Goal: Navigation & Orientation: Find specific page/section

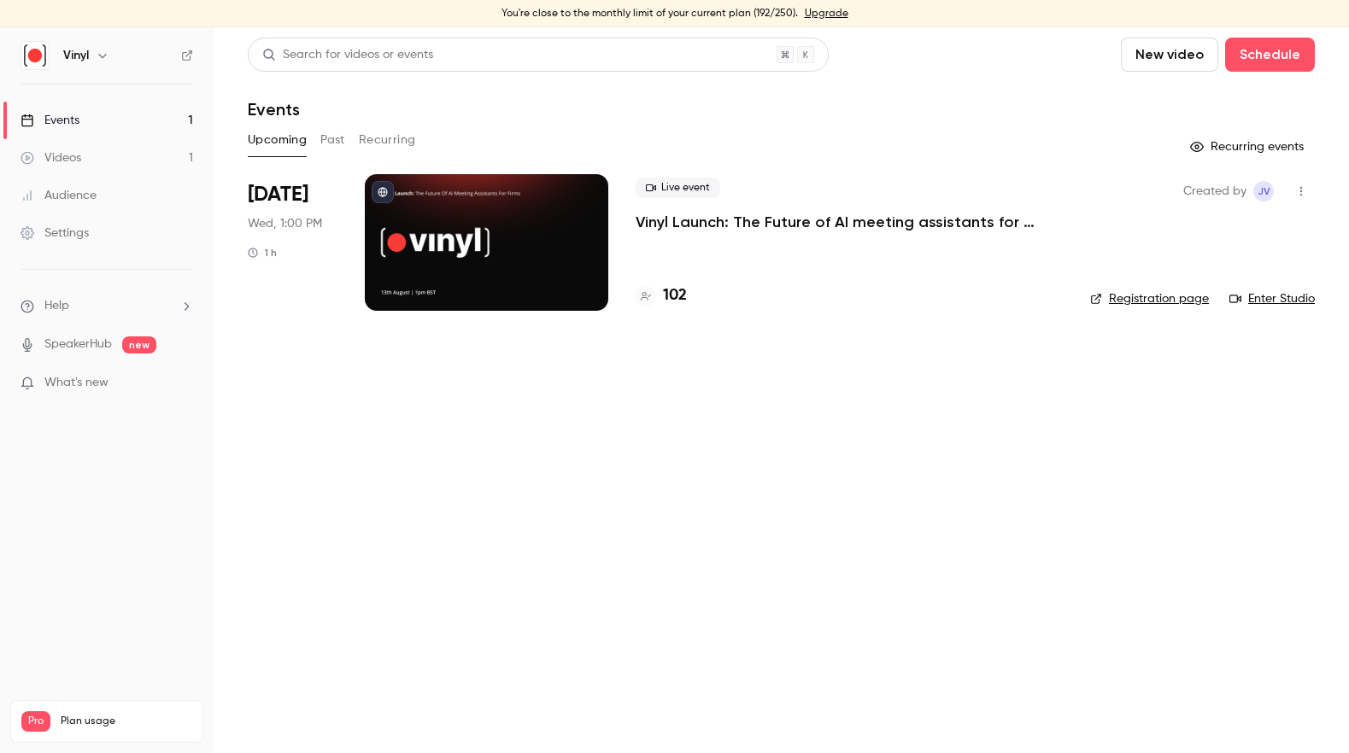
click at [831, 217] on p "Vinyl Launch: The Future of AI meeting assistants for accountants & bookkeepers" at bounding box center [848, 222] width 427 height 20
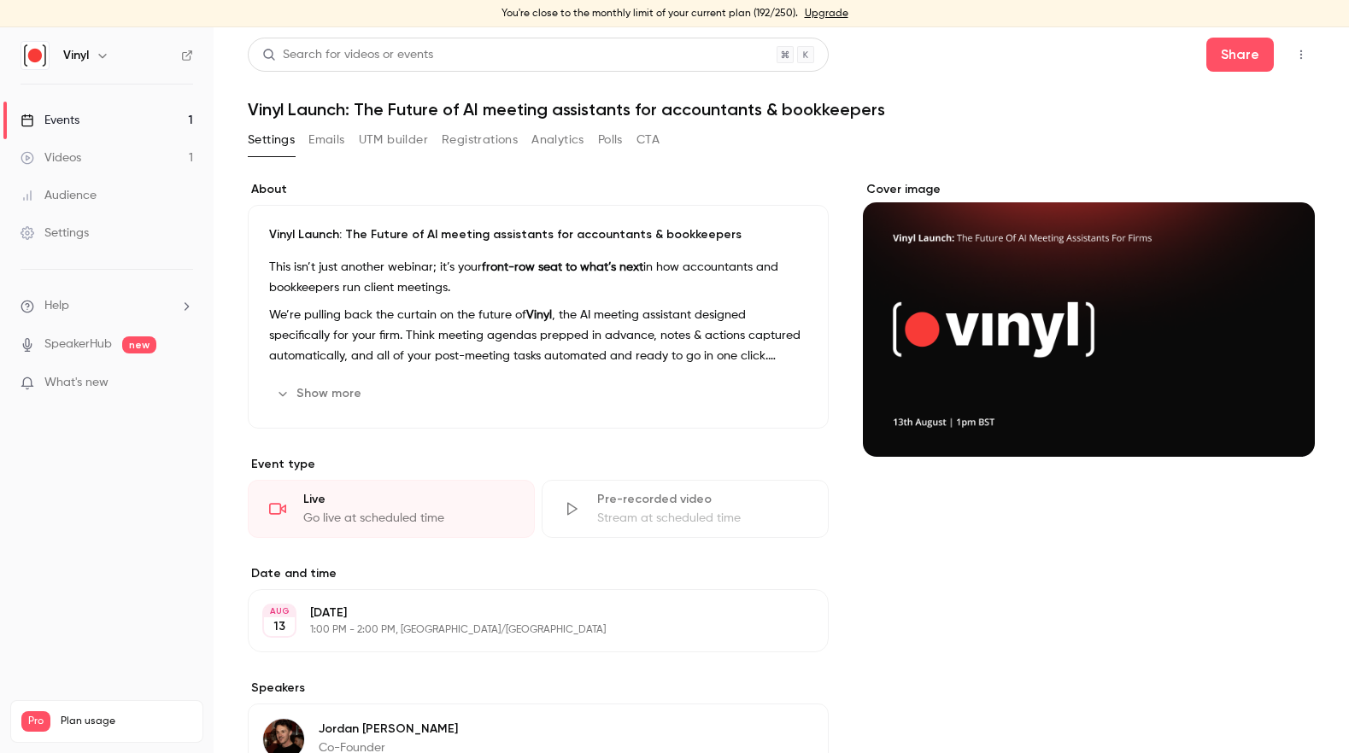
click at [1201, 61] on button "button" at bounding box center [1300, 54] width 27 height 27
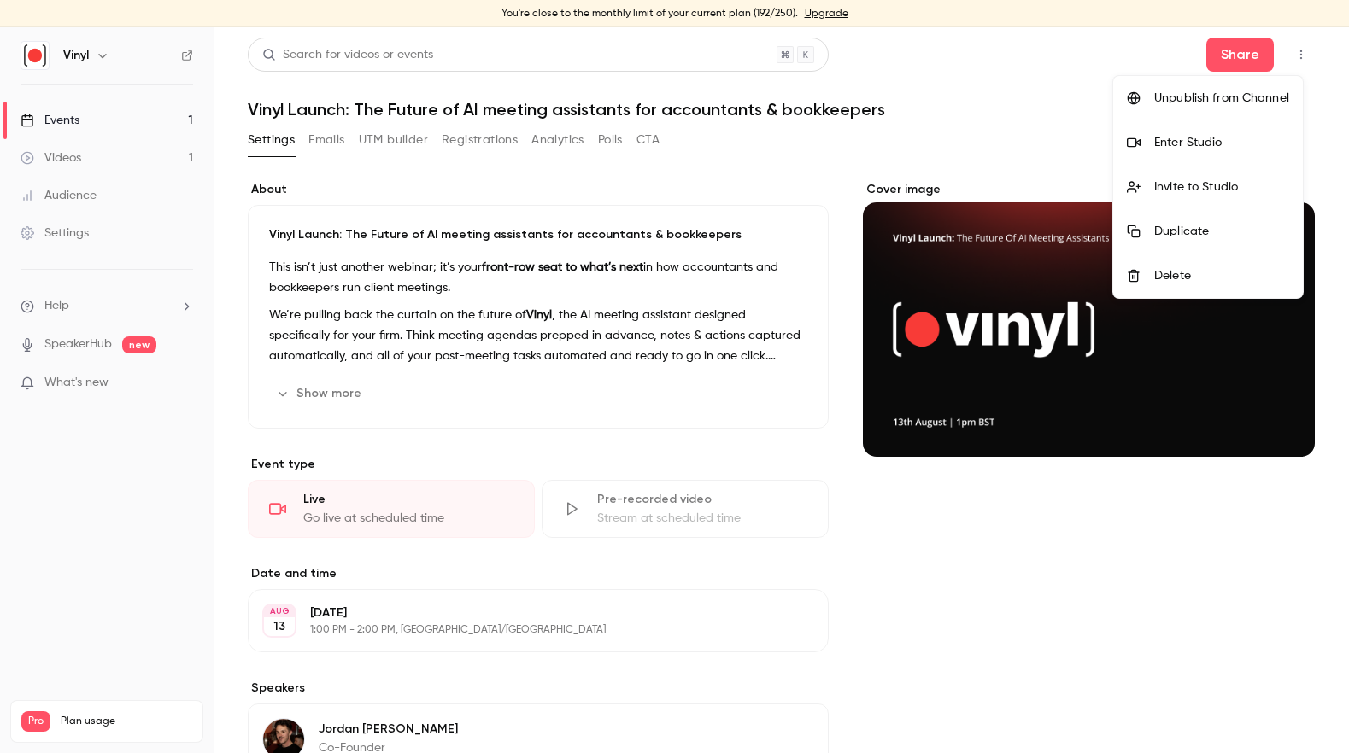
click at [1192, 139] on div "Enter Studio" at bounding box center [1221, 142] width 135 height 17
